Goal: Task Accomplishment & Management: Manage account settings

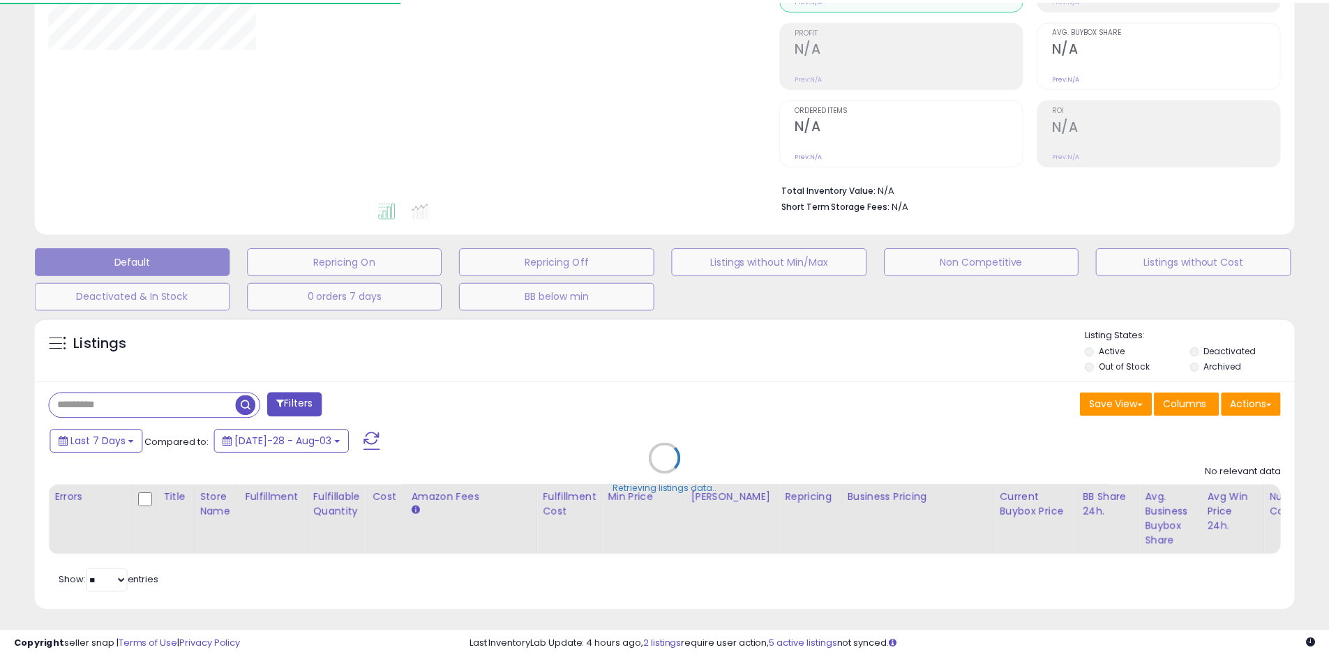
scroll to position [192, 0]
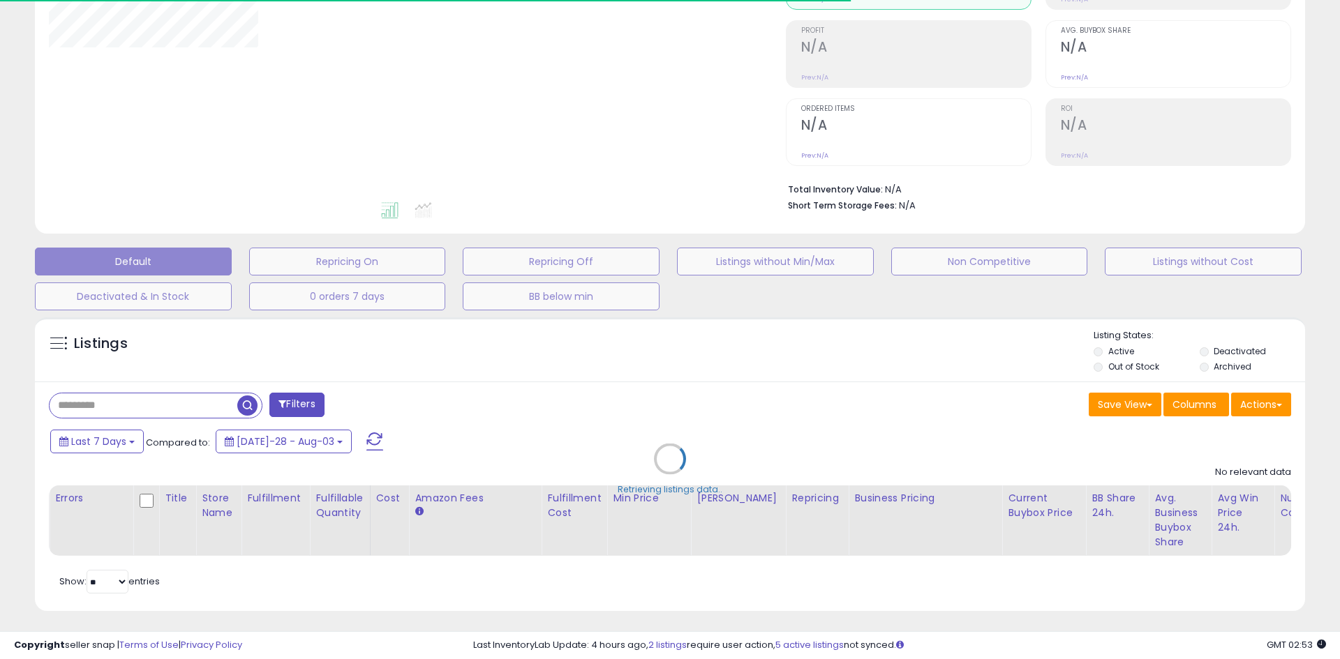
select select "**"
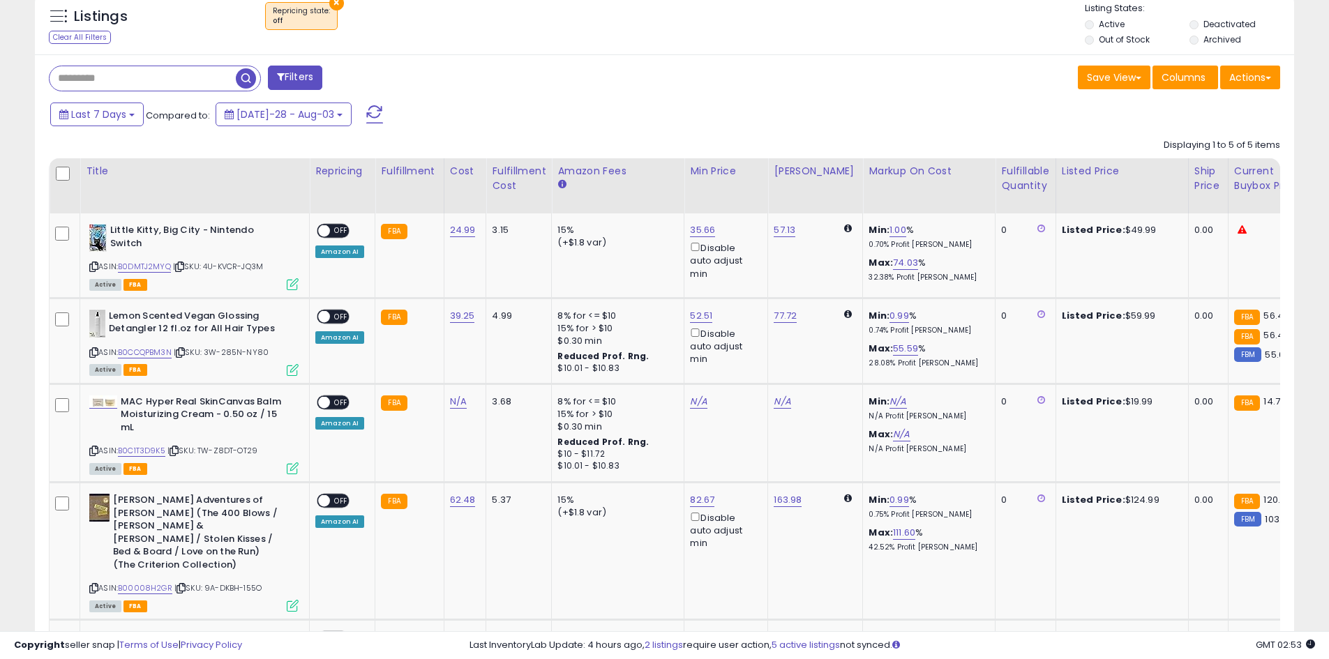
scroll to position [541, 0]
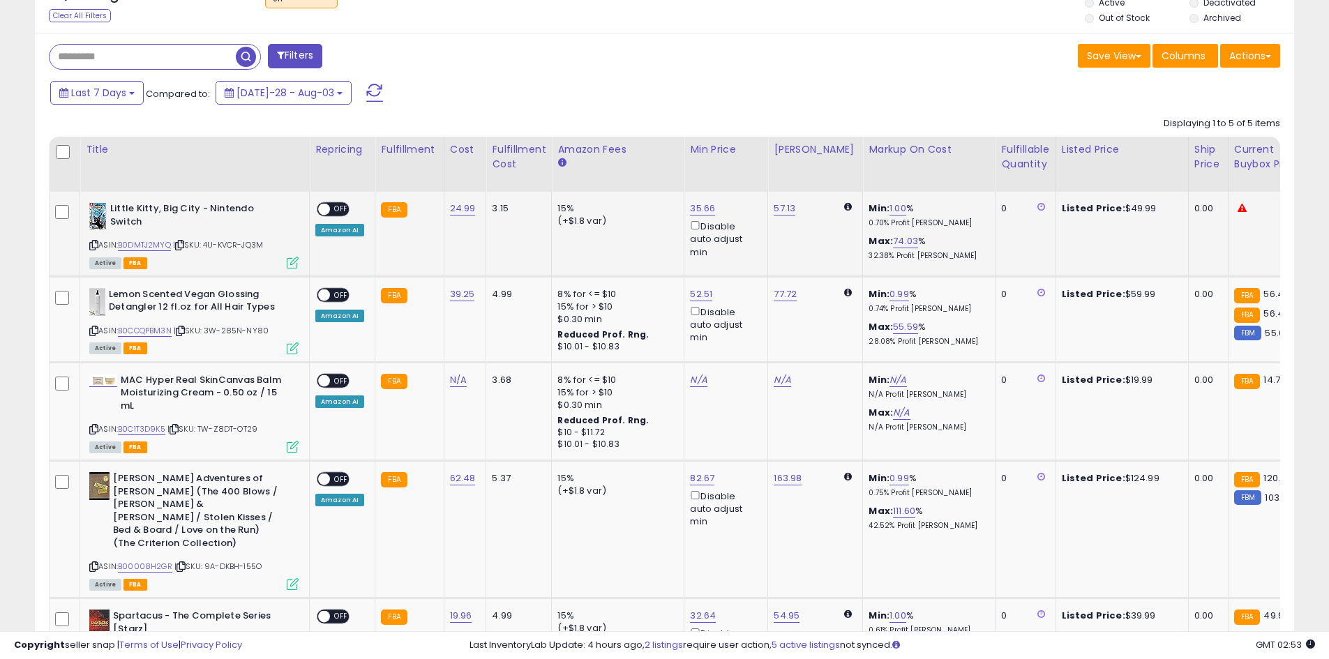
click at [345, 207] on span "OFF" at bounding box center [341, 210] width 22 height 12
click at [340, 290] on span "OFF" at bounding box center [341, 295] width 22 height 12
click at [336, 382] on span "OFF" at bounding box center [341, 381] width 22 height 12
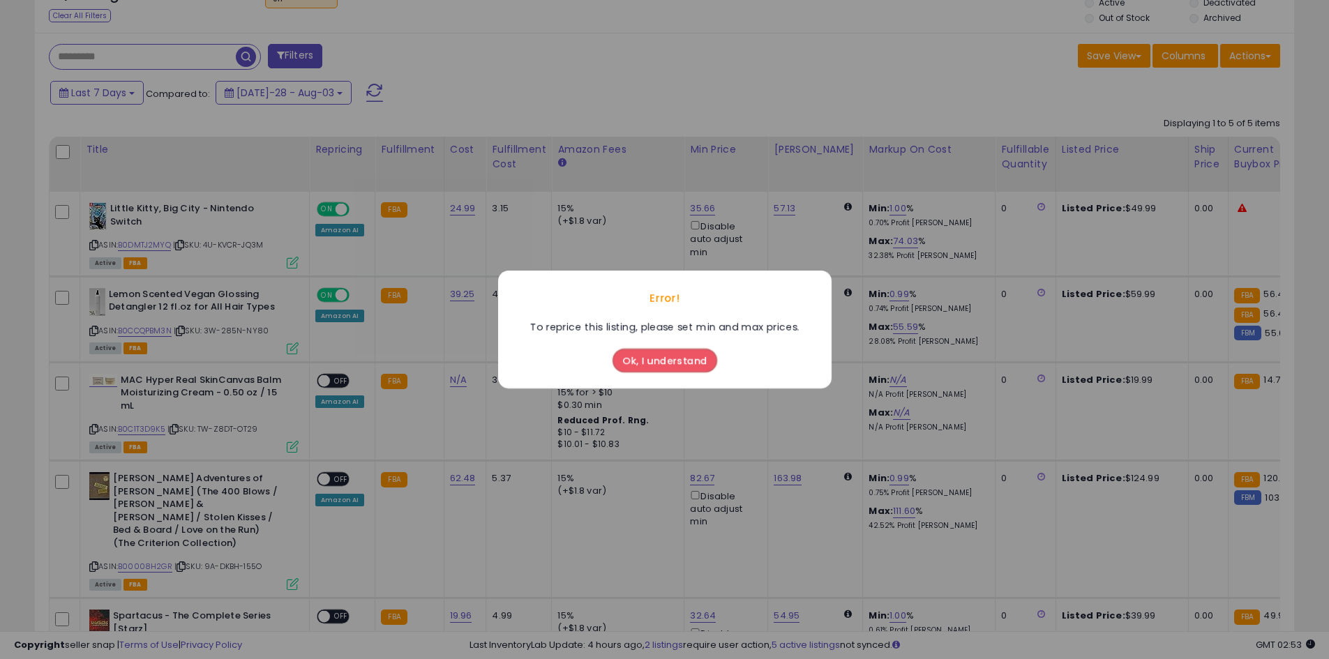
click at [648, 365] on button "Ok, I understand" at bounding box center [665, 361] width 105 height 24
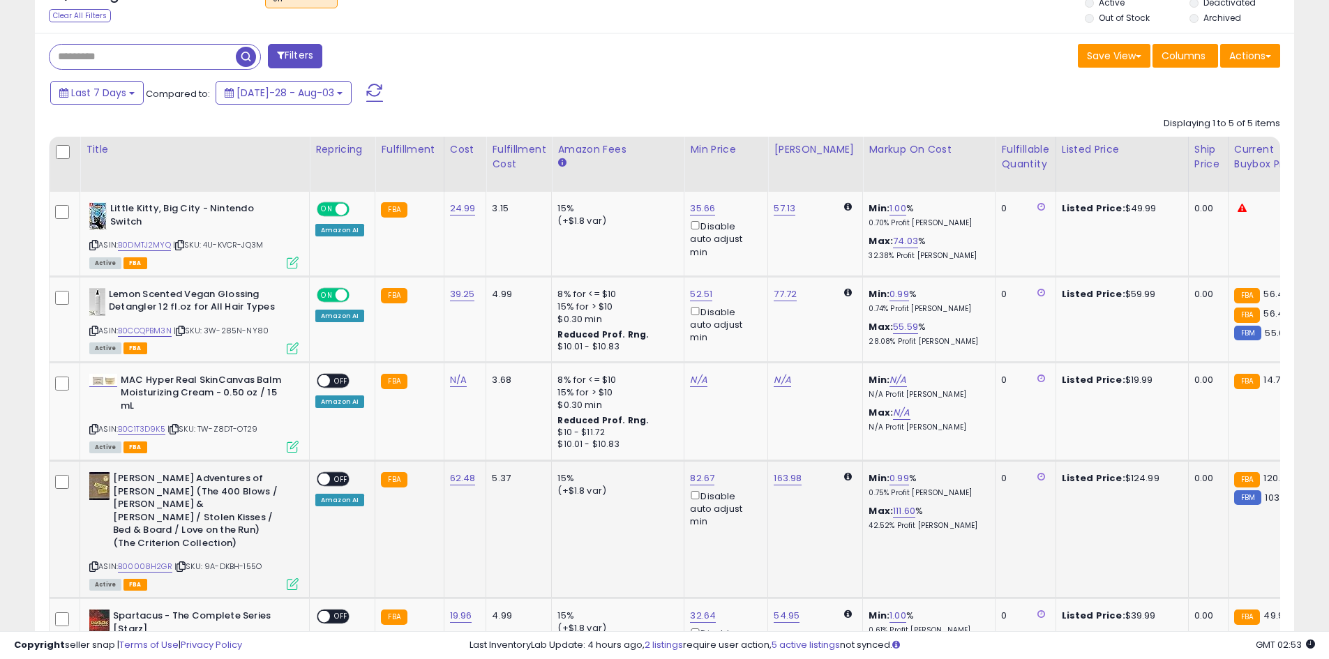
click at [345, 477] on span "OFF" at bounding box center [341, 480] width 22 height 12
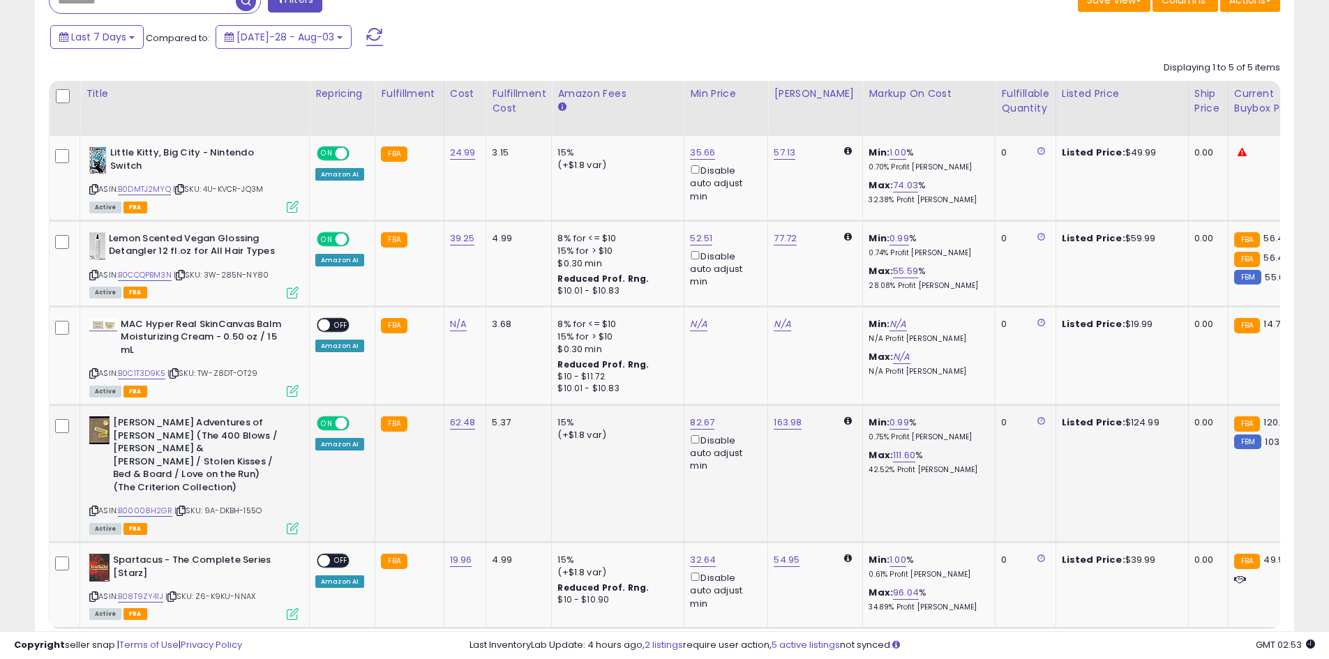
scroll to position [671, 0]
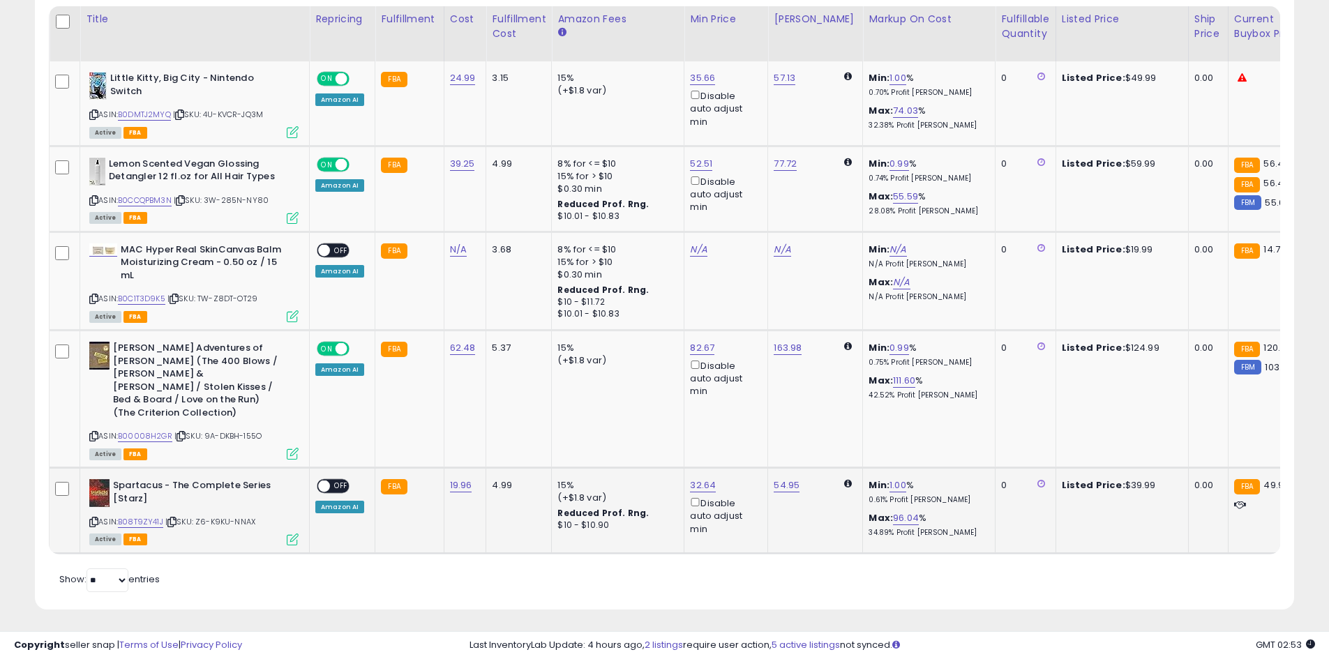
click at [338, 481] on span "OFF" at bounding box center [341, 487] width 22 height 12
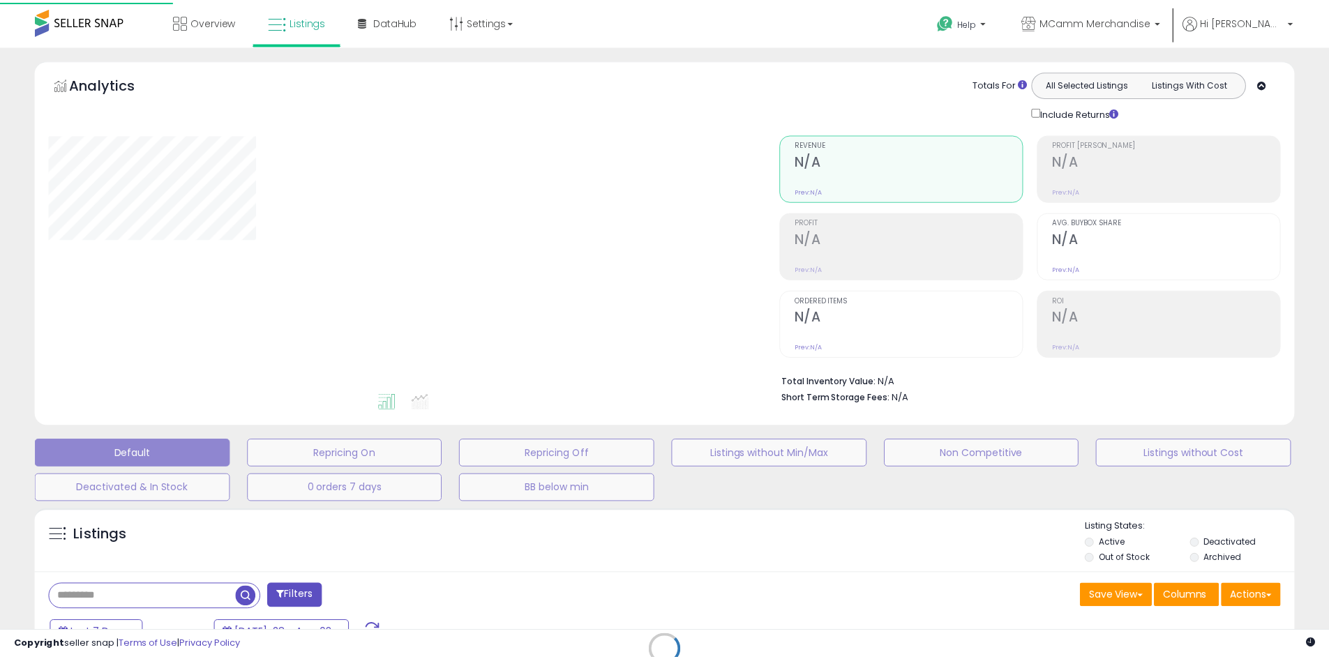
scroll to position [207, 0]
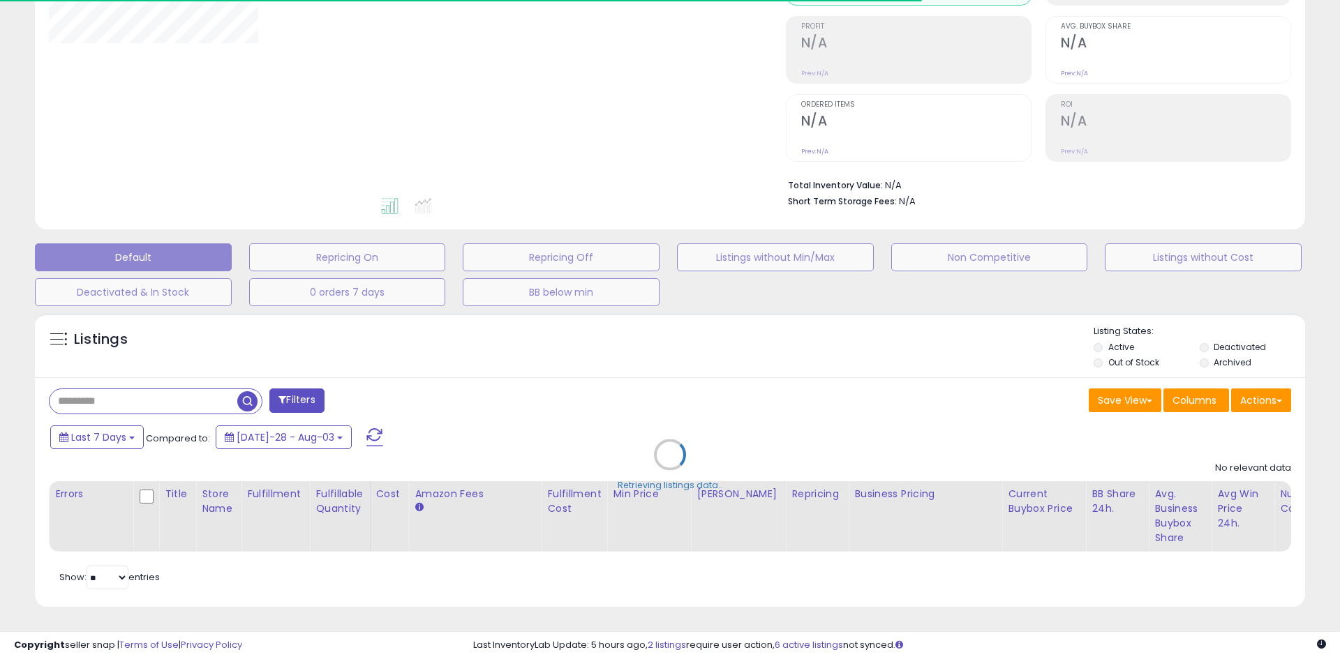
select select "**"
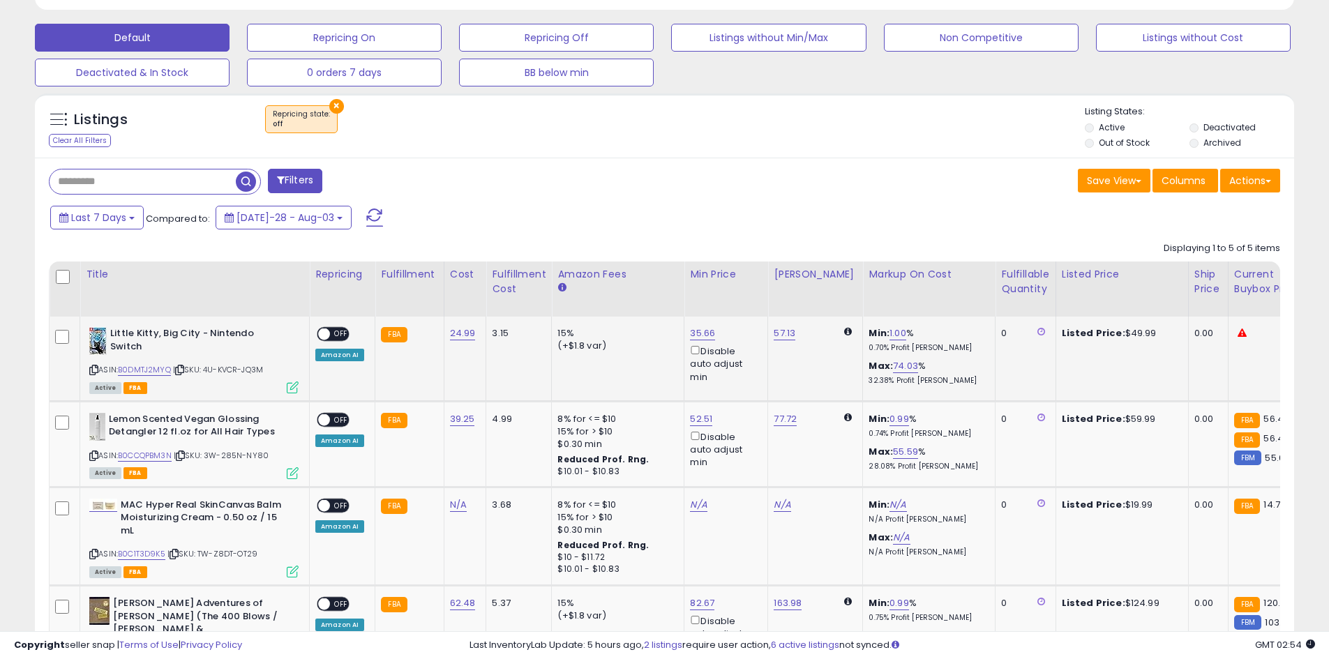
scroll to position [625, 0]
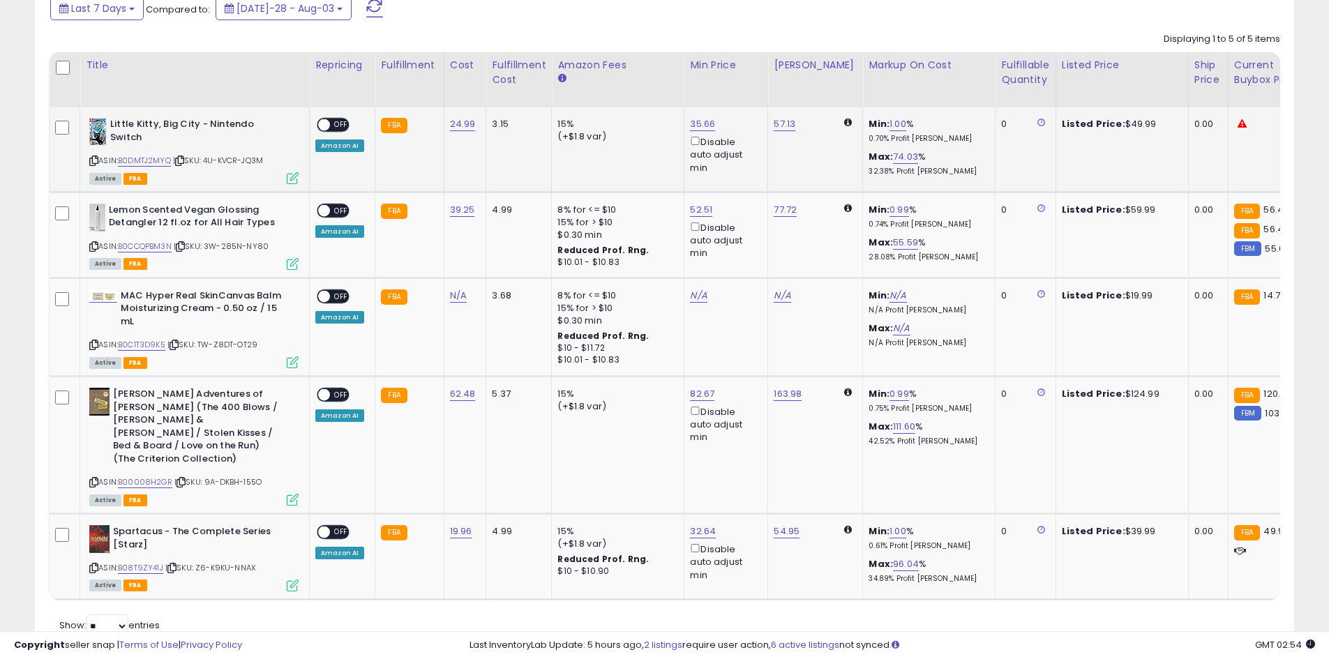
drag, startPoint x: 338, startPoint y: 121, endPoint x: 344, endPoint y: 139, distance: 19.2
click at [338, 121] on span "OFF" at bounding box center [341, 125] width 22 height 12
click at [340, 209] on span "OFF" at bounding box center [341, 210] width 22 height 12
click at [343, 392] on span "OFF" at bounding box center [341, 395] width 22 height 12
click at [342, 527] on span "OFF" at bounding box center [341, 533] width 22 height 12
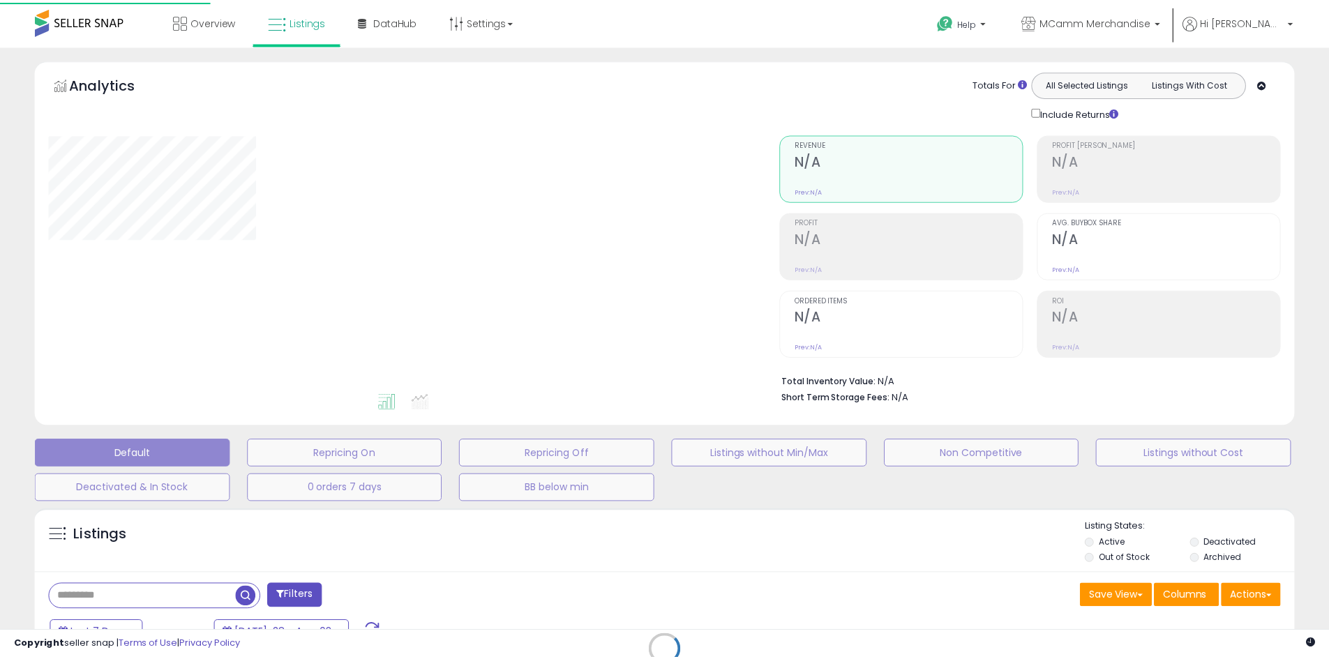
scroll to position [207, 0]
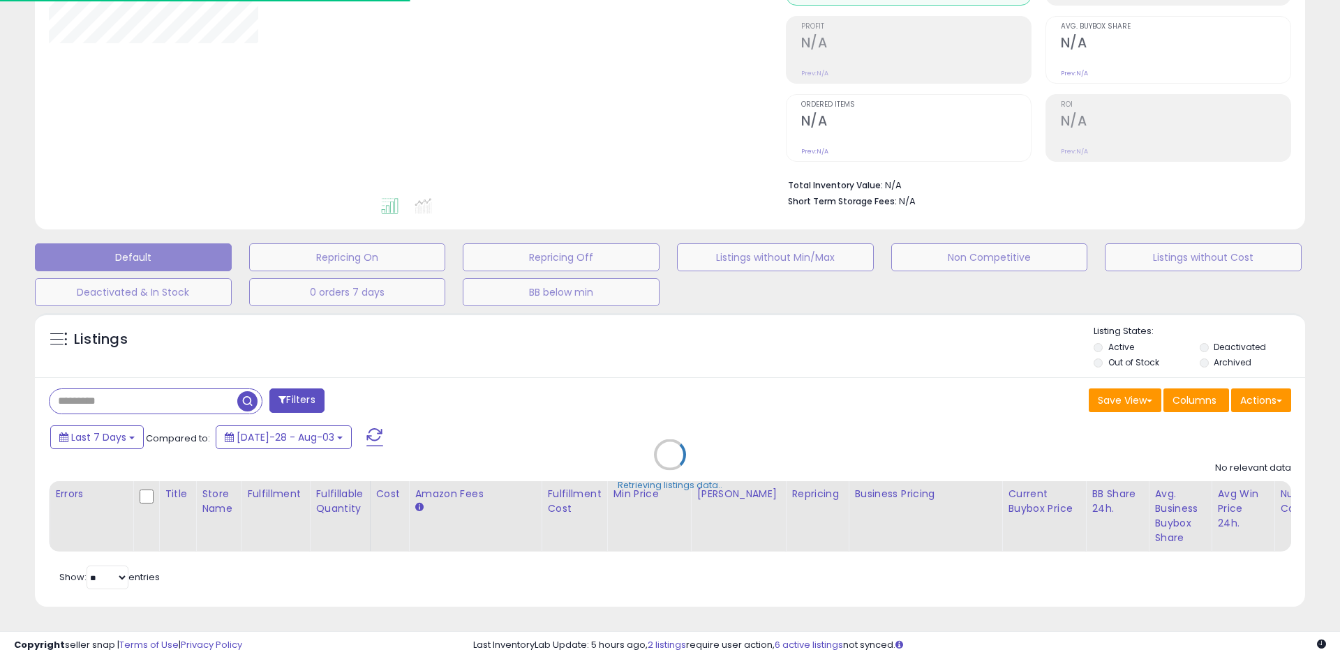
select select "**"
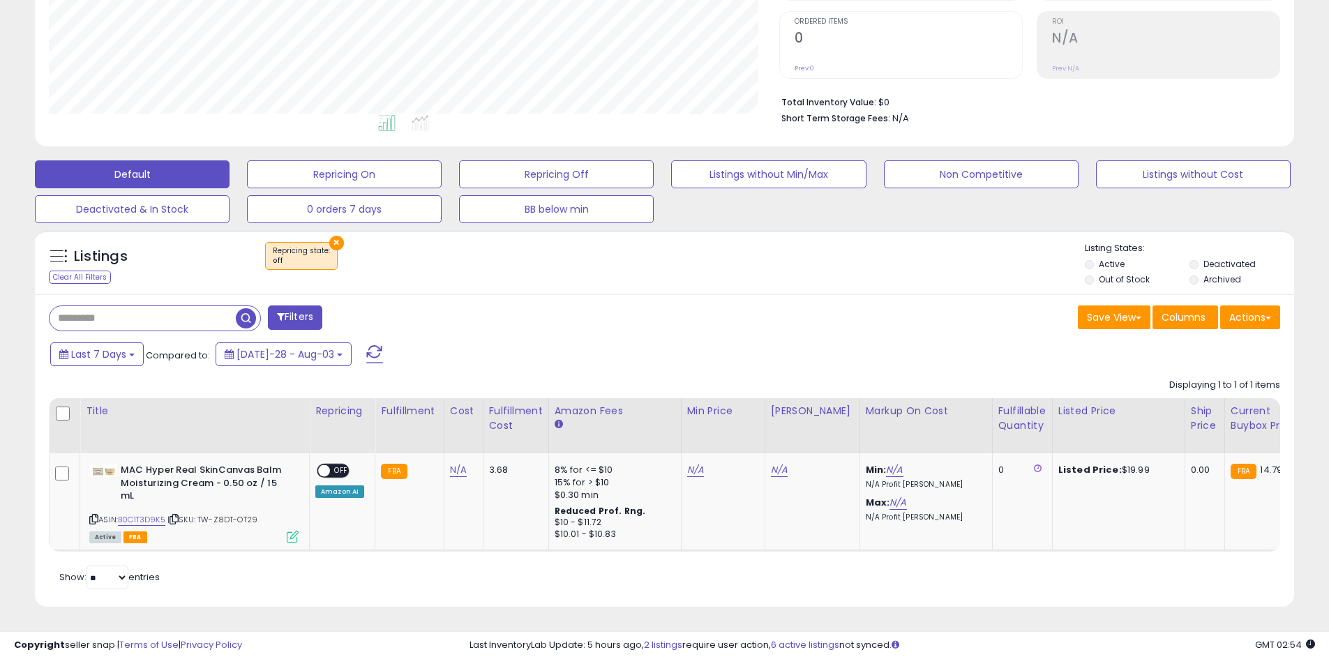
scroll to position [286, 731]
click at [178, 516] on icon at bounding box center [174, 520] width 9 height 8
click at [778, 463] on link "N/A" at bounding box center [779, 470] width 17 height 14
type input "*****"
click at [818, 416] on icon "submit" at bounding box center [814, 420] width 8 height 8
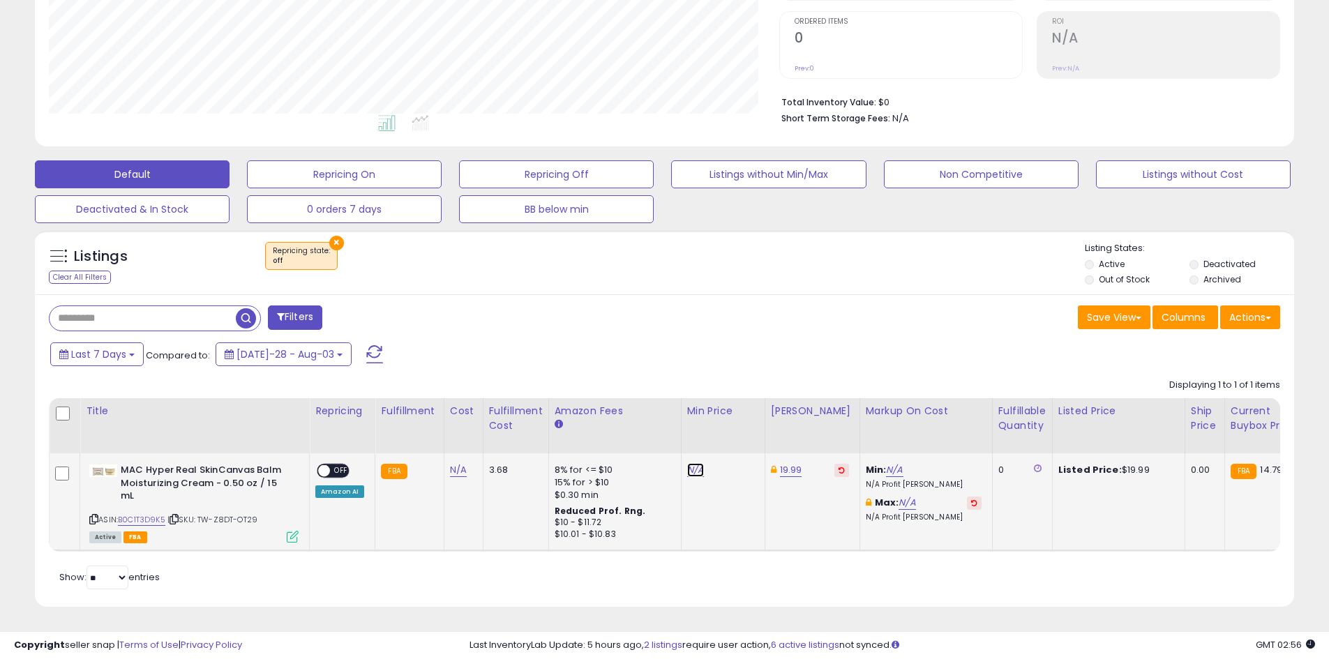
click at [693, 463] on link "N/A" at bounding box center [695, 470] width 17 height 14
type input "**"
click at [734, 416] on icon "submit" at bounding box center [730, 420] width 8 height 8
click at [338, 465] on span "OFF" at bounding box center [341, 471] width 22 height 12
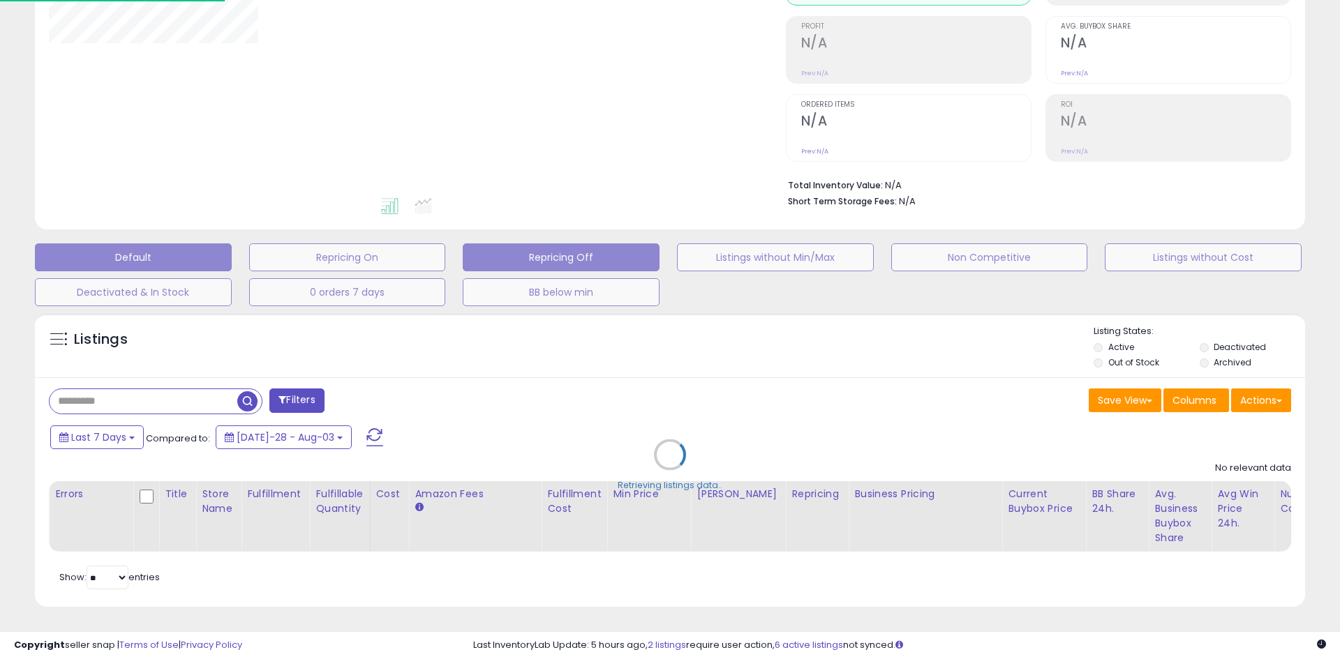
select select "**"
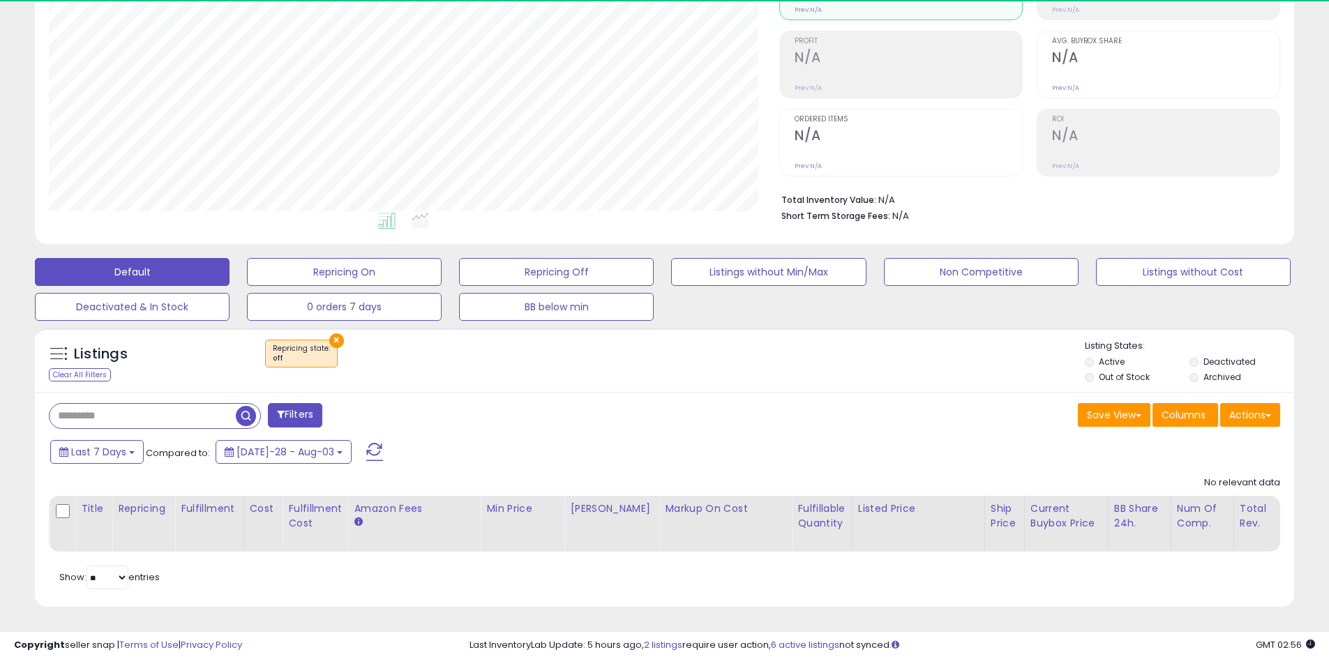
scroll to position [286, 731]
